Goal: Check status: Check status

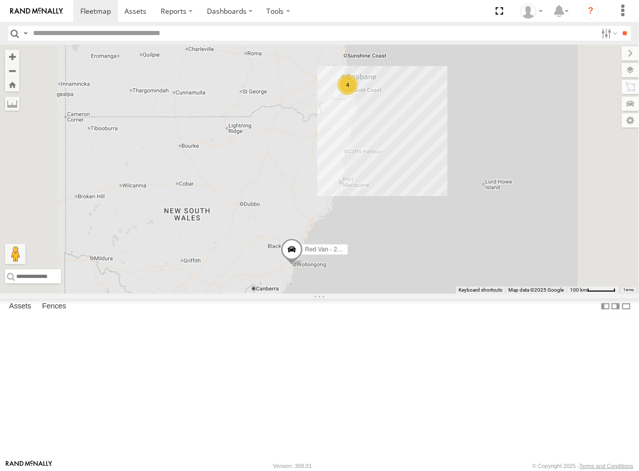
click at [358, 95] on div "4" at bounding box center [347, 85] width 20 height 20
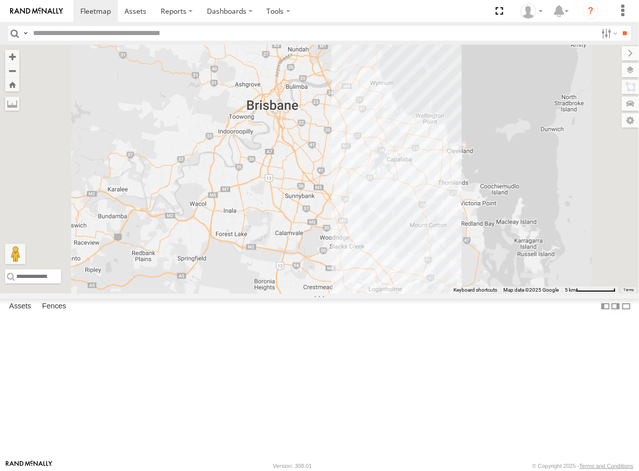
click at [0, 0] on div "Struddys Truck - 091 FZ7 All Assets [GEOGRAPHIC_DATA][PERSON_NAME][PERSON_NAME]…" at bounding box center [0, 0] width 0 height 0
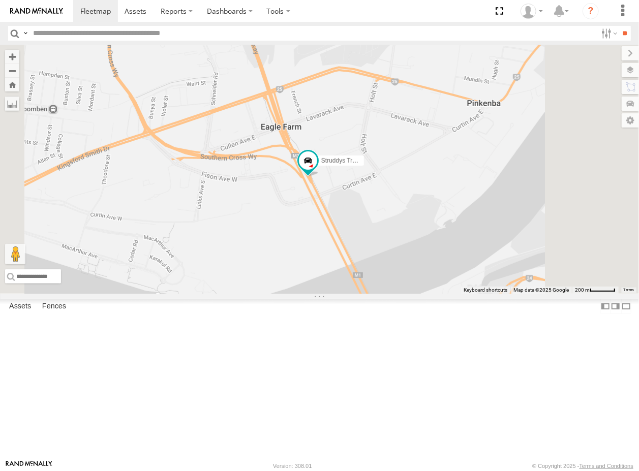
click at [0, 0] on div "Struddys Truck - 091 FZ7 All Assets Gateway Mtwy Eagle Farm -27.42828 153.09261…" at bounding box center [0, 0] width 0 height 0
